Goal: Task Accomplishment & Management: Manage account settings

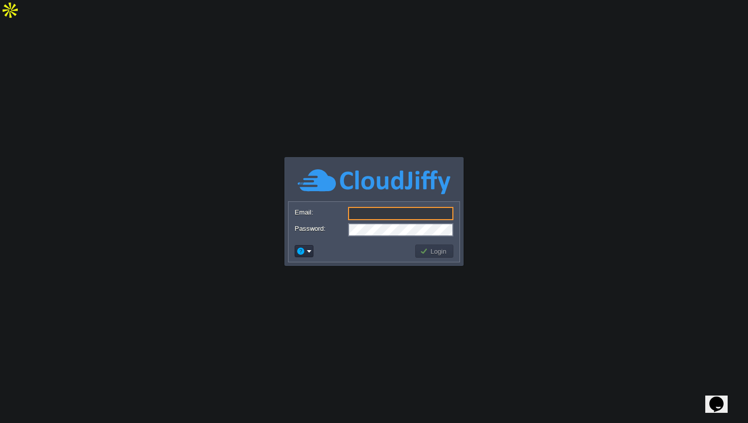
click at [379, 24] on body "Application Platform v.8.10.2 Email: Password: Login" at bounding box center [374, 211] width 748 height 423
click at [362, 217] on input "Email:" at bounding box center [400, 213] width 105 height 13
type input "[EMAIL_ADDRESS][DOMAIN_NAME]"
click at [441, 250] on button "Login" at bounding box center [435, 251] width 30 height 9
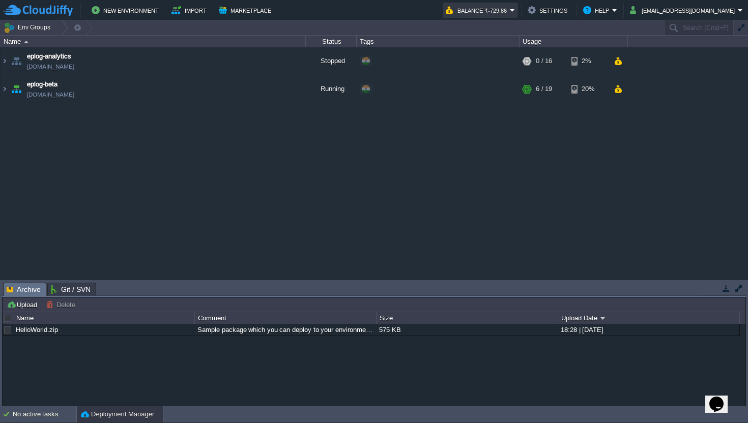
click at [510, 8] on button "Balance ₹-729.86" at bounding box center [478, 10] width 64 height 12
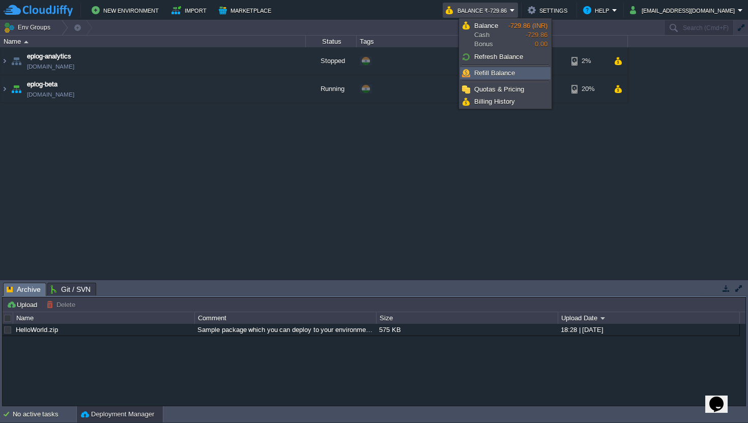
click at [496, 77] on link "Refill Balance" at bounding box center [505, 73] width 90 height 11
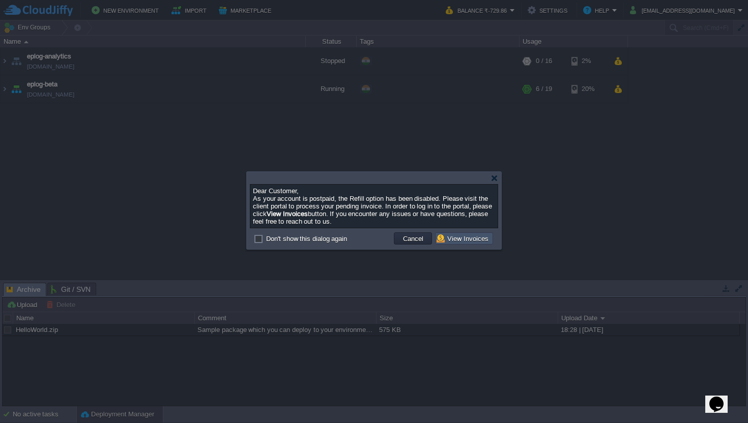
click at [460, 237] on button "View Invoices" at bounding box center [464, 238] width 55 height 9
